Goal: Task Accomplishment & Management: Use online tool/utility

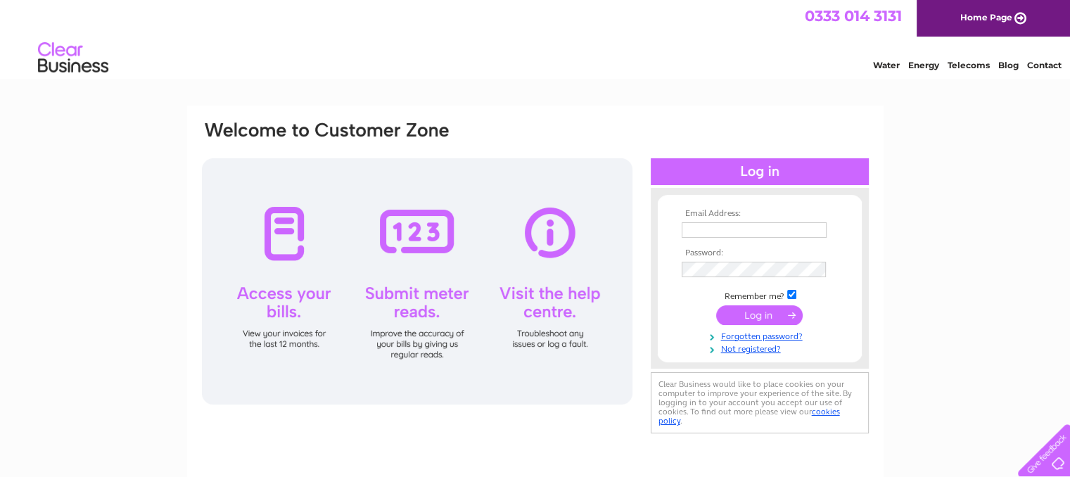
type input "reta@violetbankhouse.co.uk"
click at [764, 316] on input "submit" at bounding box center [759, 315] width 87 height 20
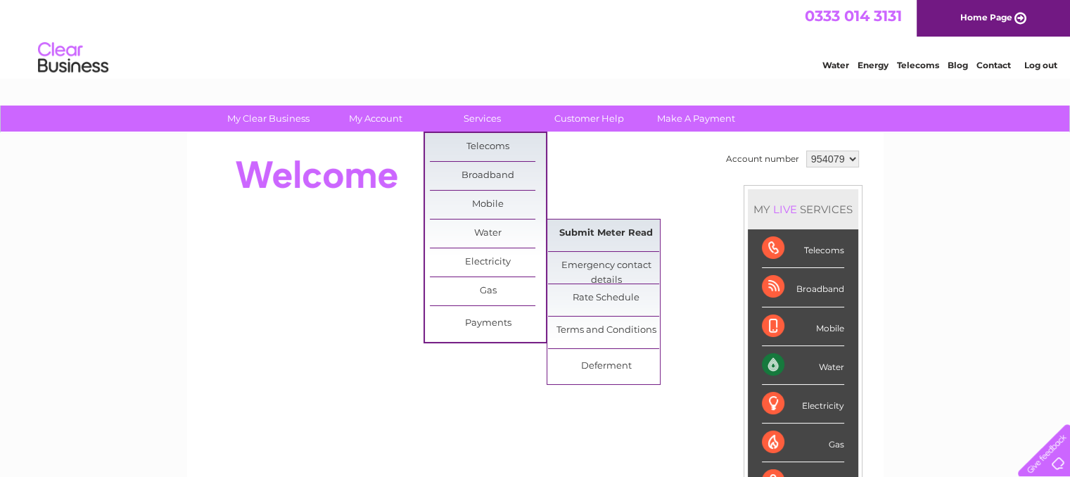
click at [591, 231] on link "Submit Meter Read" at bounding box center [606, 233] width 116 height 28
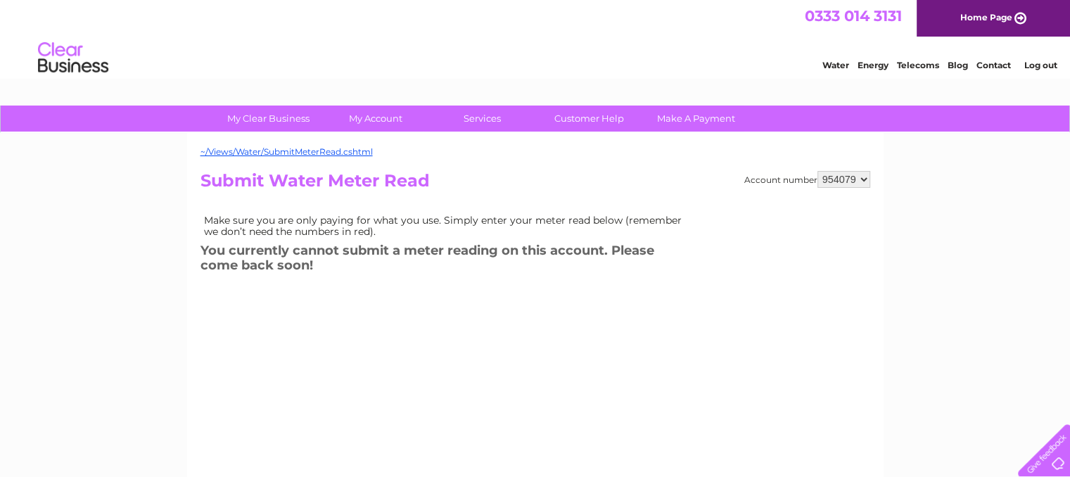
click at [850, 177] on select "954079 960751" at bounding box center [843, 179] width 53 height 17
select select "960751"
click at [817, 171] on select "954079 960751" at bounding box center [843, 179] width 53 height 17
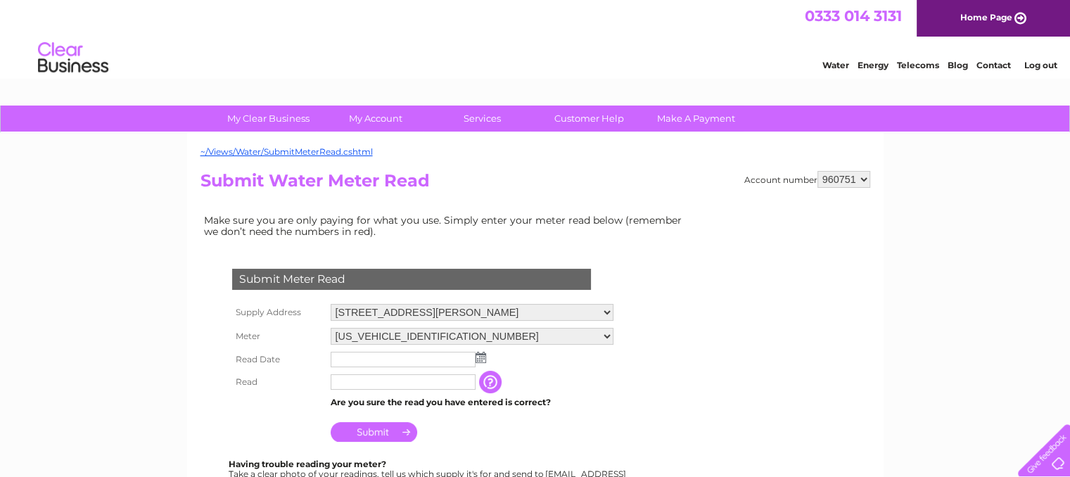
click at [485, 358] on img at bounding box center [481, 357] width 11 height 11
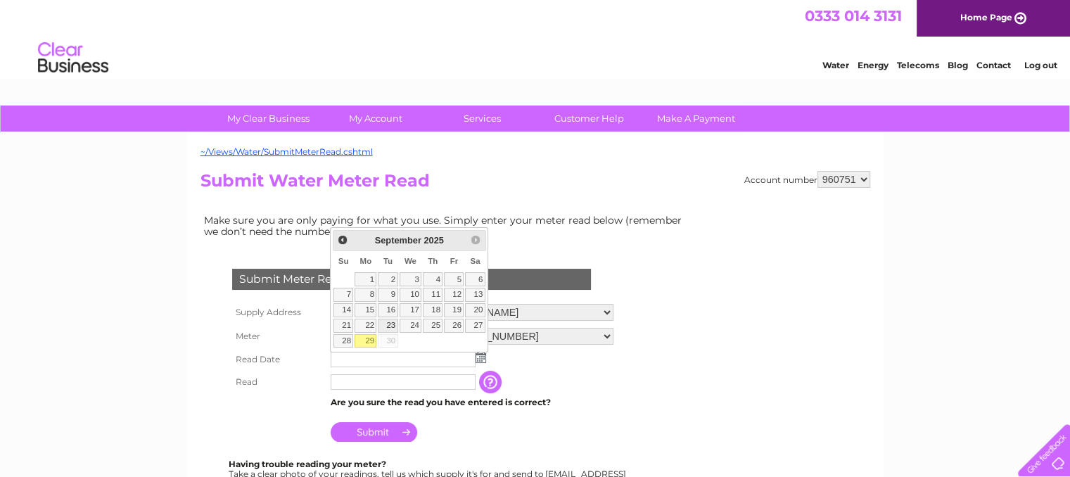
click at [392, 323] on link "23" at bounding box center [388, 326] width 20 height 14
type input "2025/09/23"
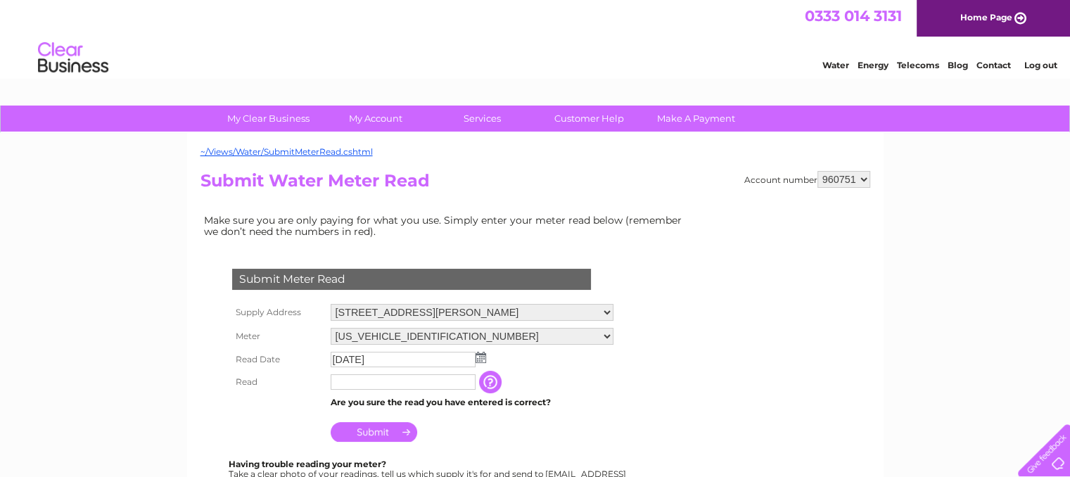
click at [388, 383] on input "text" at bounding box center [403, 381] width 145 height 15
type input "511"
click at [400, 434] on input "Submit" at bounding box center [374, 433] width 87 height 20
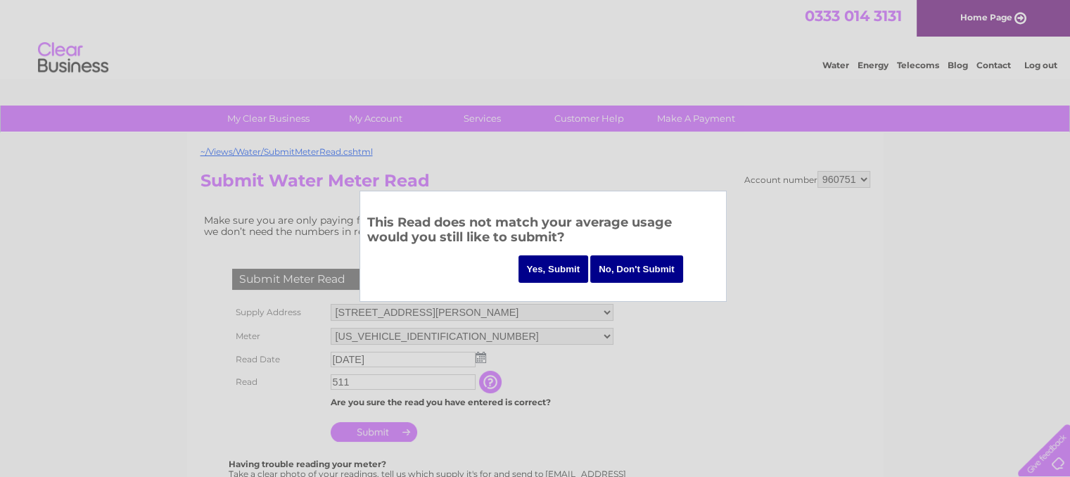
click at [535, 272] on input "Yes, Submit" at bounding box center [553, 268] width 70 height 27
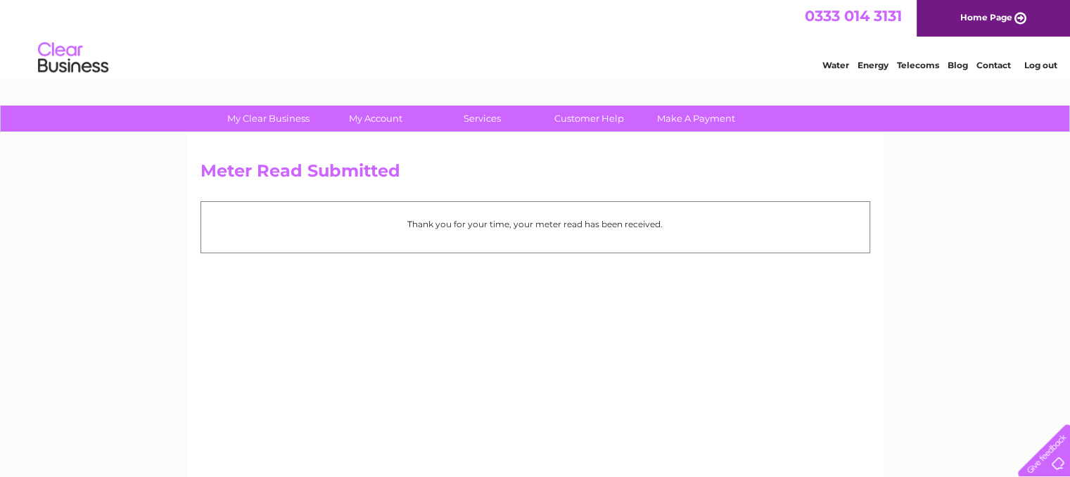
click at [1033, 65] on link "Log out" at bounding box center [1039, 65] width 33 height 11
